Goal: Information Seeking & Learning: Learn about a topic

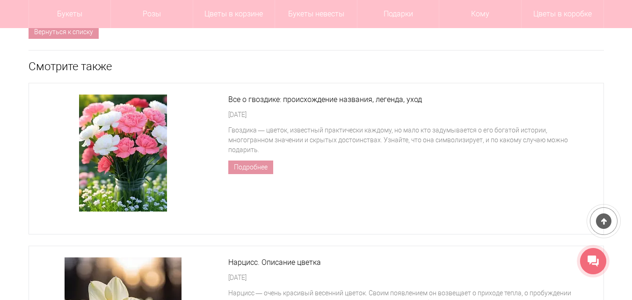
scroll to position [3642, 0]
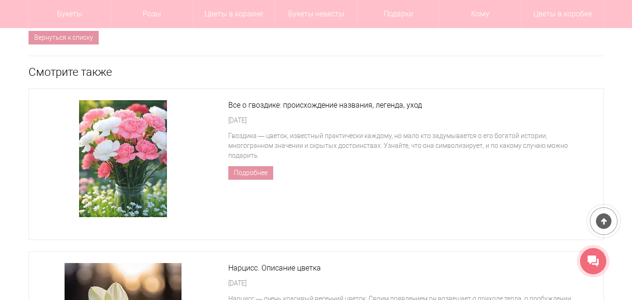
click at [128, 118] on img at bounding box center [123, 158] width 88 height 117
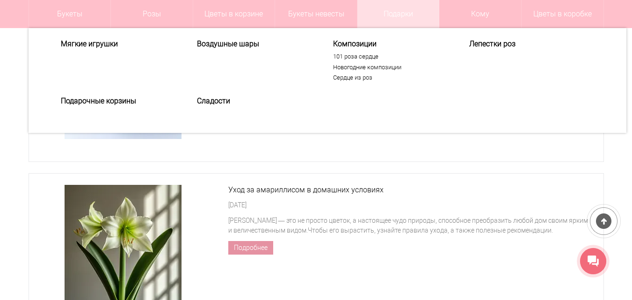
scroll to position [3742, 0]
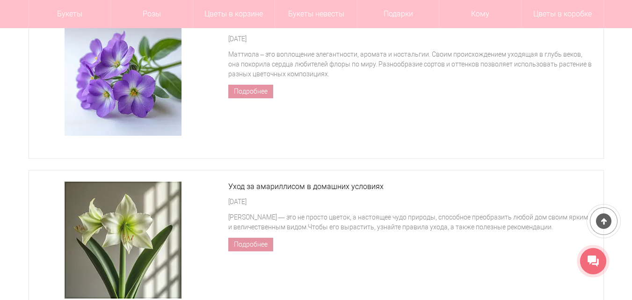
click at [131, 219] on img at bounding box center [123, 240] width 117 height 117
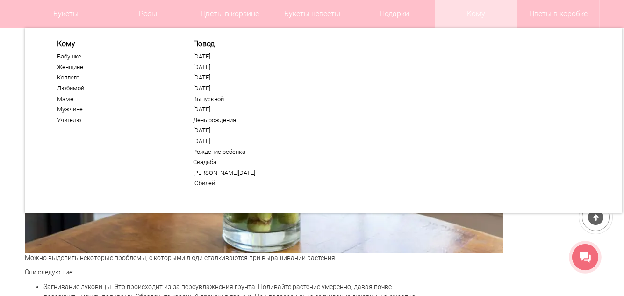
scroll to position [1965, 0]
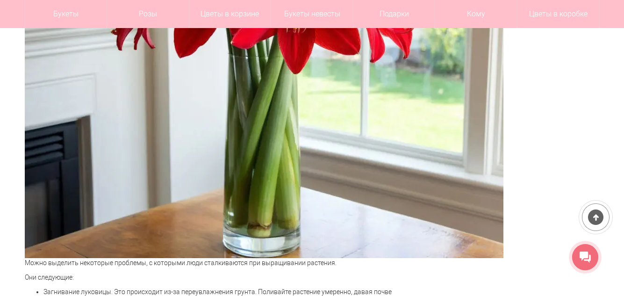
drag, startPoint x: 384, startPoint y: 75, endPoint x: 501, endPoint y: -106, distance: 216.2
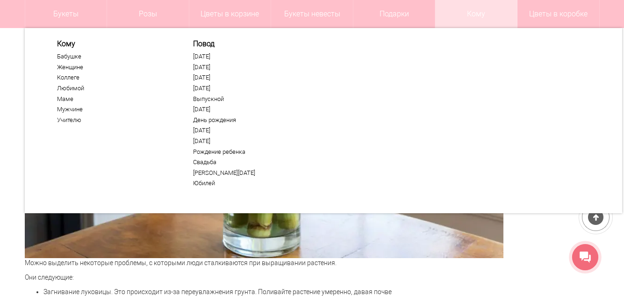
click at [524, 78] on div "Кому Бабушке Женщине Коллеге Маме" at bounding box center [323, 120] width 575 height 163
click at [374, 88] on div "Кому Бабушке Женщине Коллеге Маме" at bounding box center [323, 120] width 575 height 163
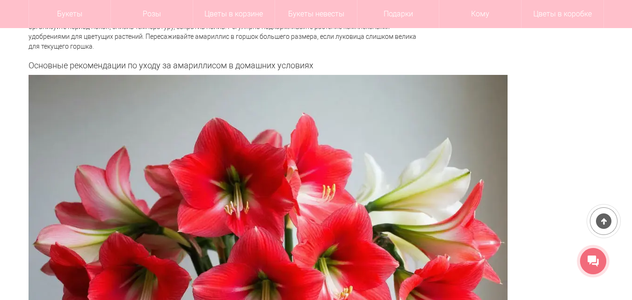
scroll to position [2947, 0]
